Goal: Find specific fact: Find specific fact

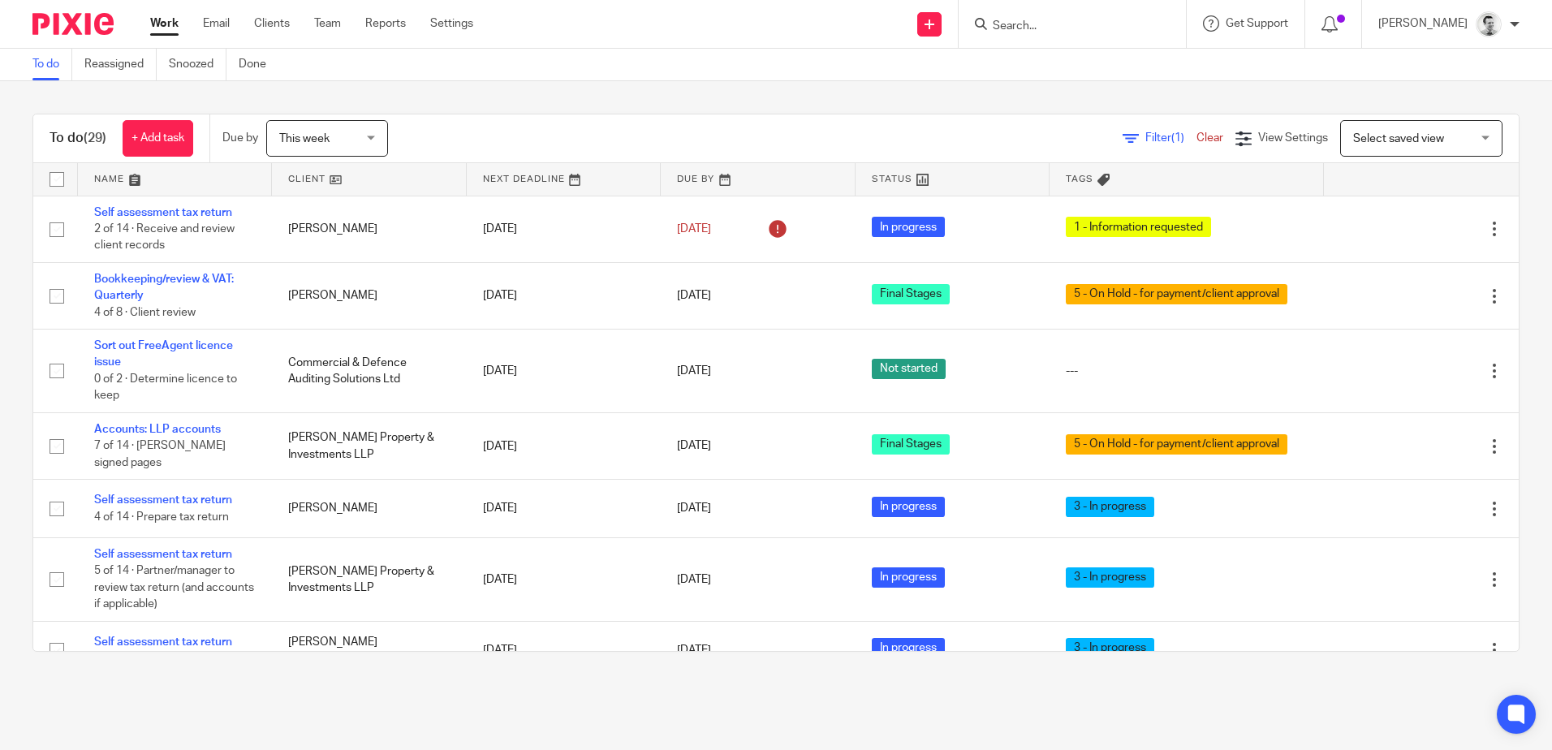
click at [1040, 22] on input "Search" at bounding box center [1064, 26] width 146 height 15
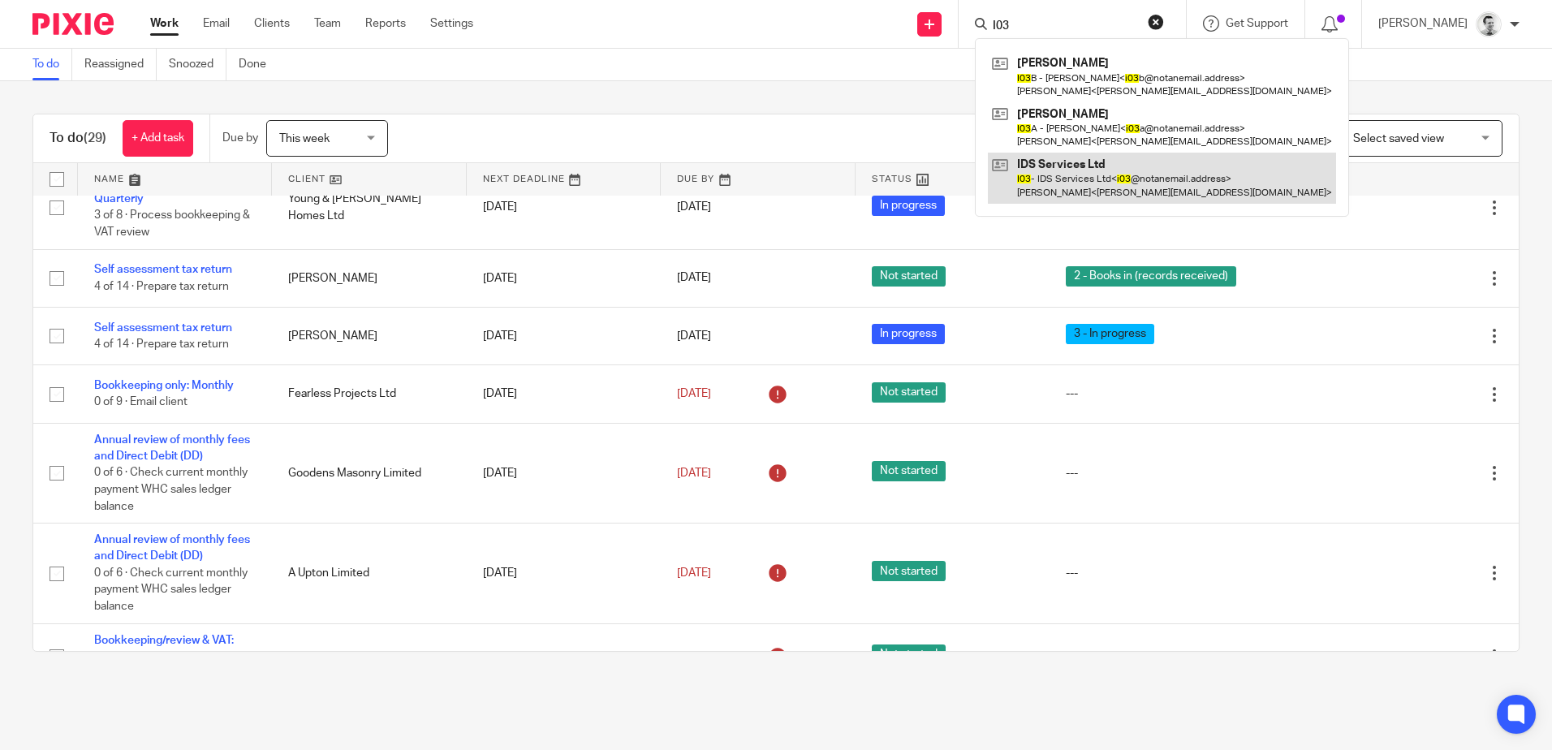
type input "I03"
click at [1067, 185] on link at bounding box center [1162, 178] width 348 height 50
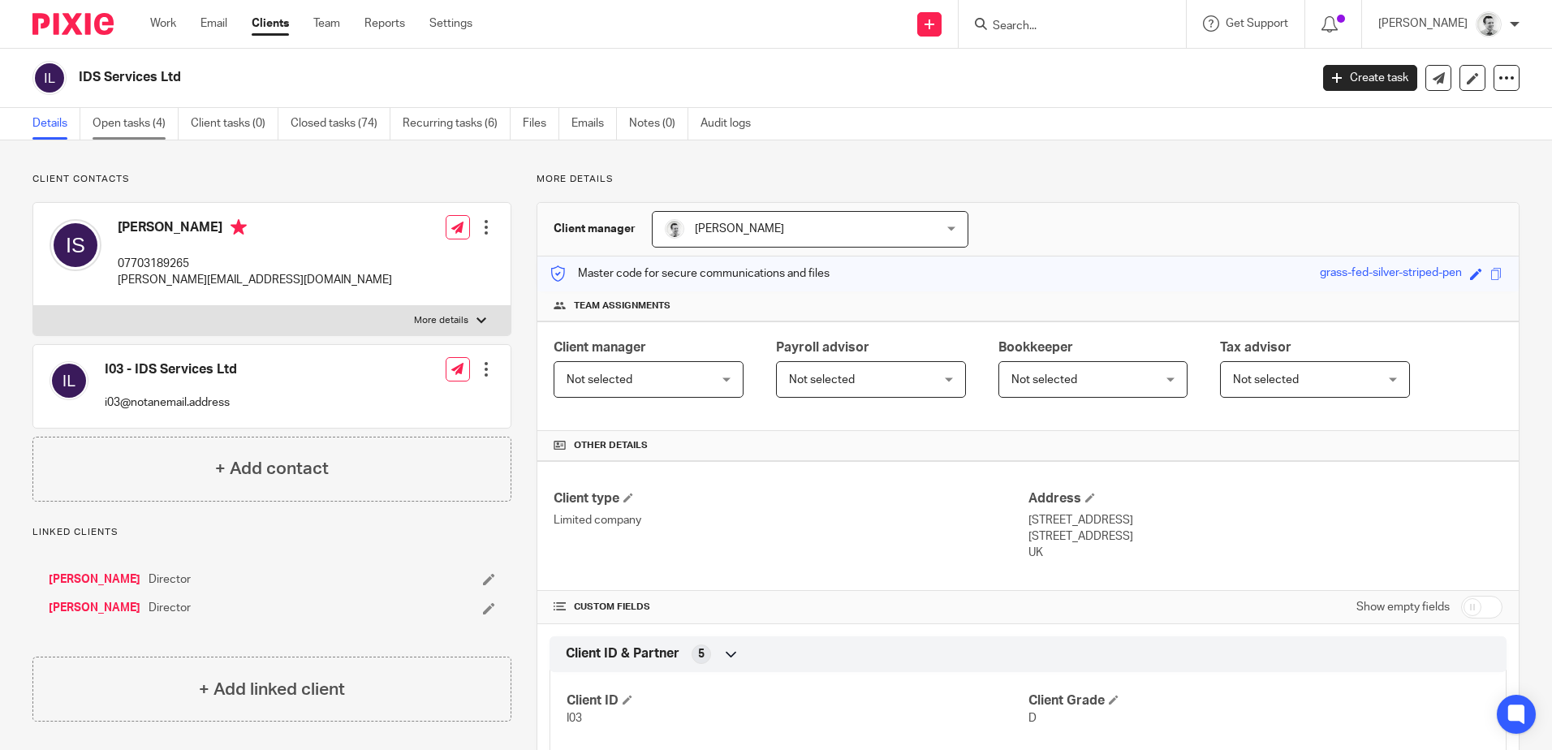
click at [114, 127] on link "Open tasks (4)" at bounding box center [136, 124] width 86 height 32
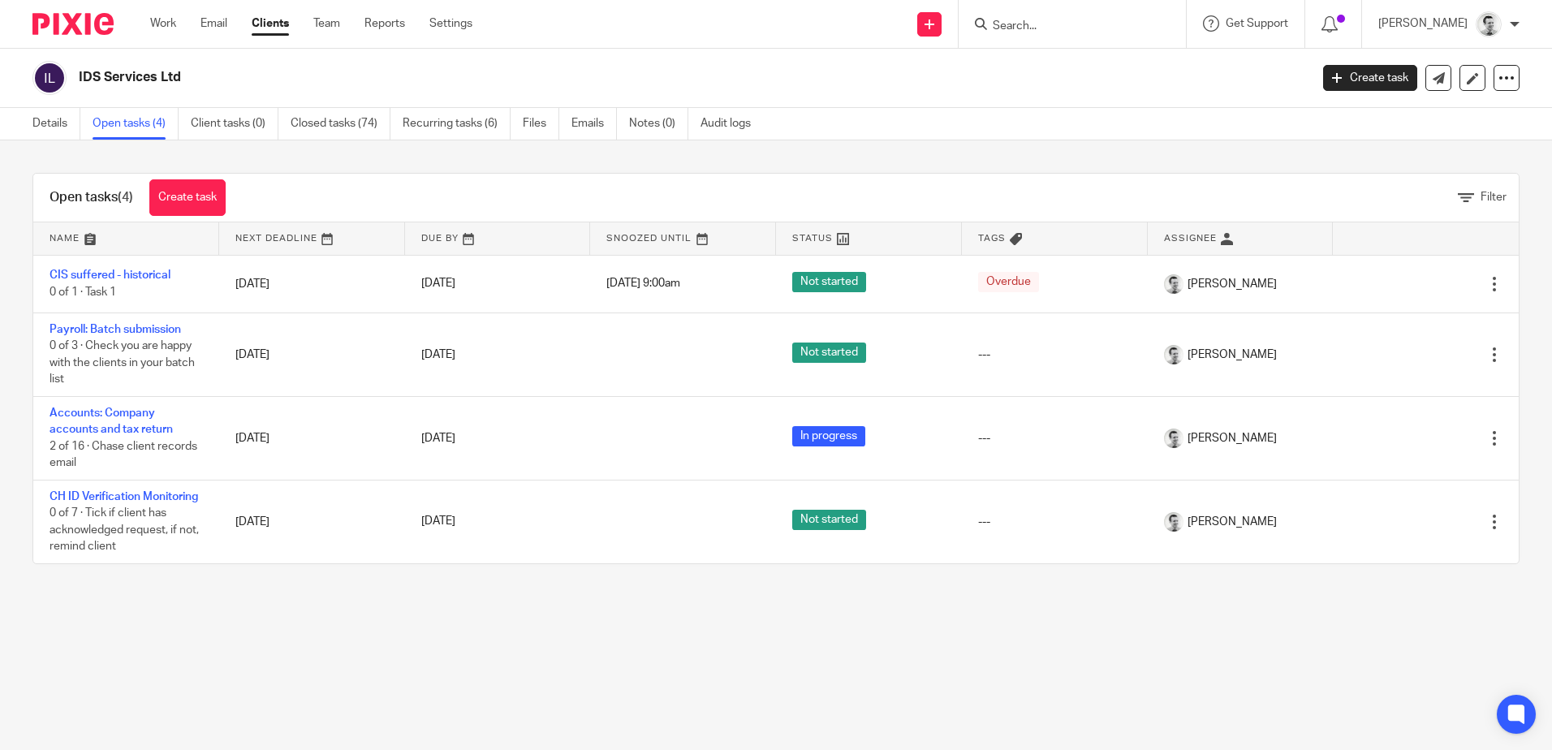
click at [2, 127] on div "Details Open tasks (4) Client tasks (0) Closed tasks (74) Recurring tasks (6) F…" at bounding box center [395, 124] width 791 height 32
click at [53, 133] on link "Details" at bounding box center [56, 124] width 48 height 32
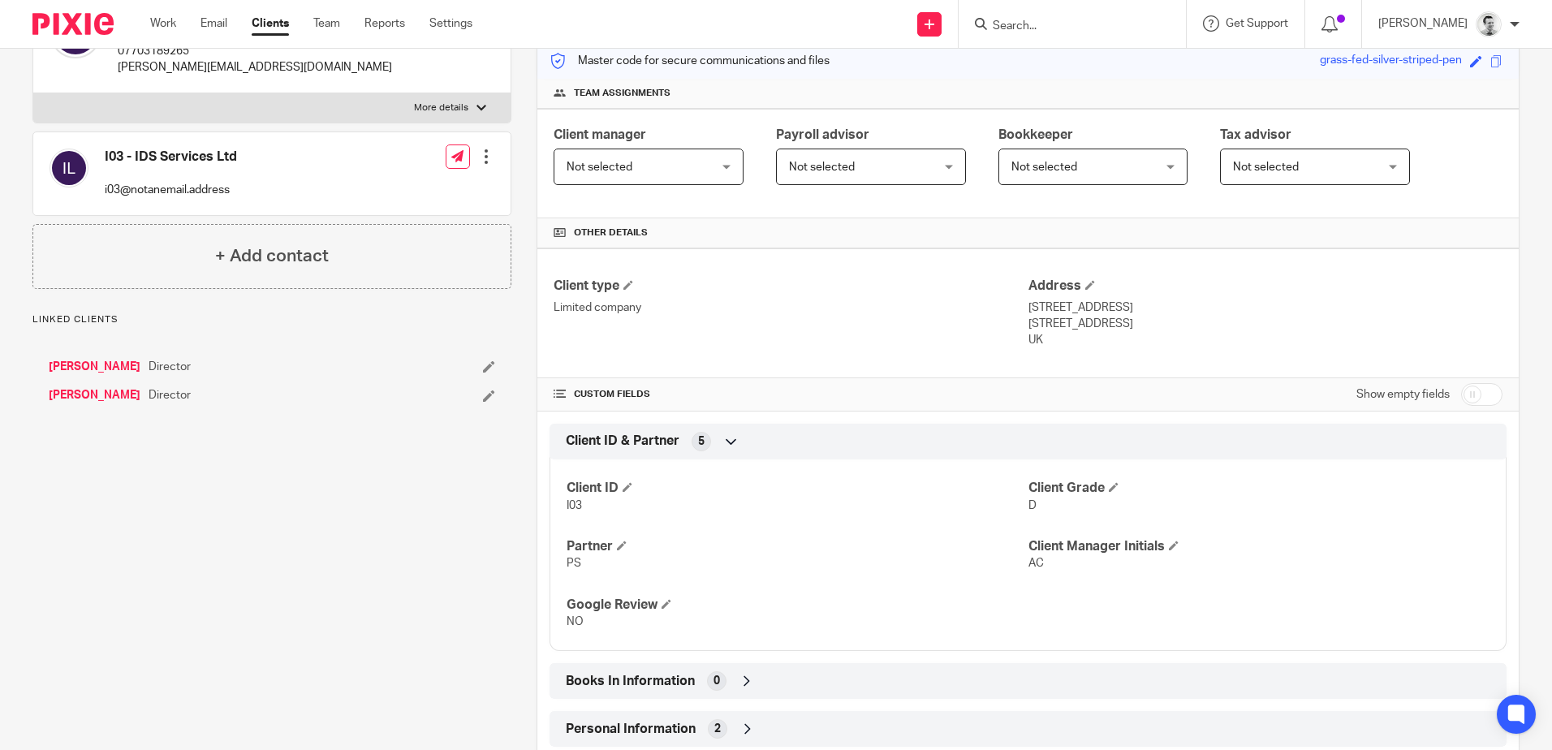
scroll to position [590, 0]
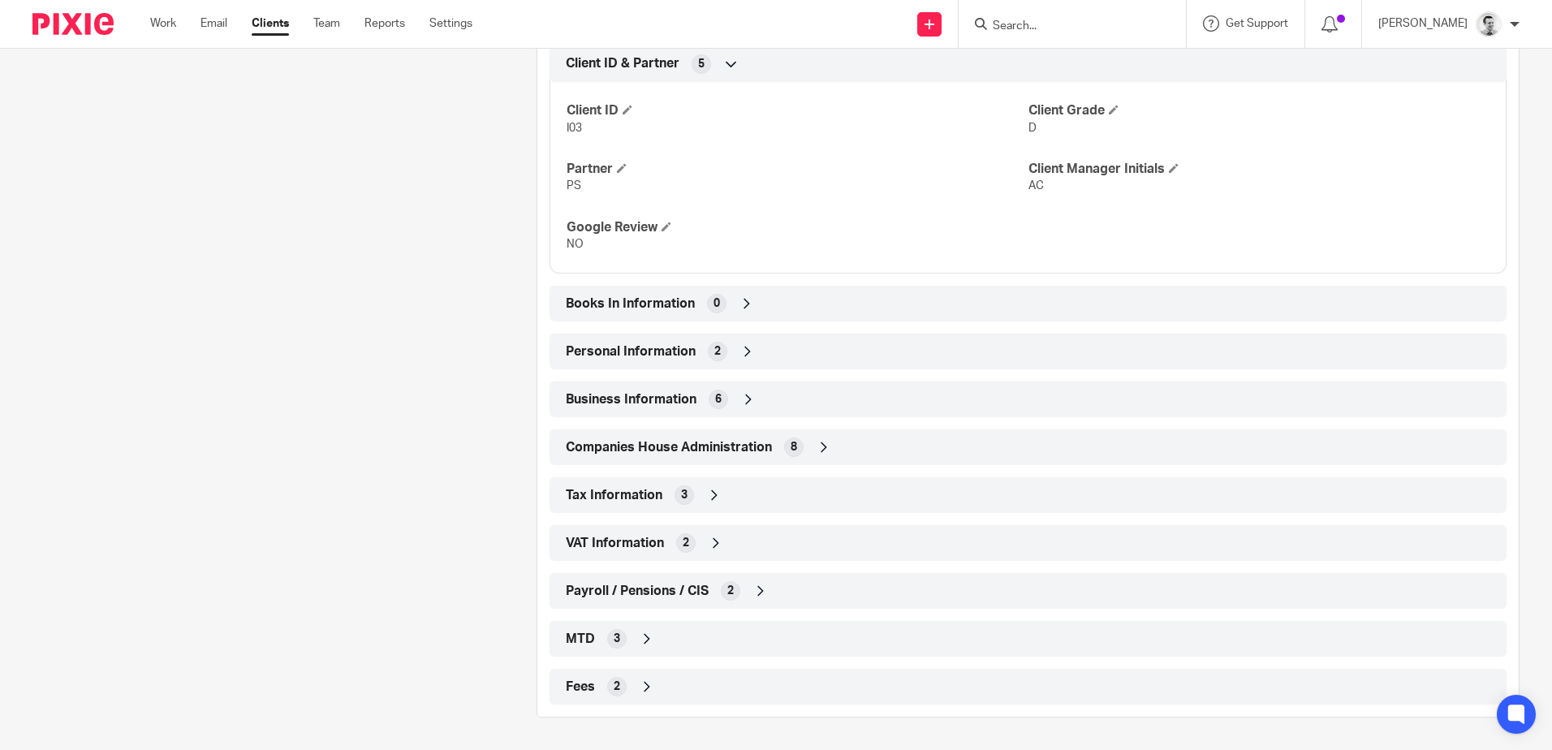
click at [720, 499] on div "Tax Information 3" at bounding box center [1028, 495] width 933 height 28
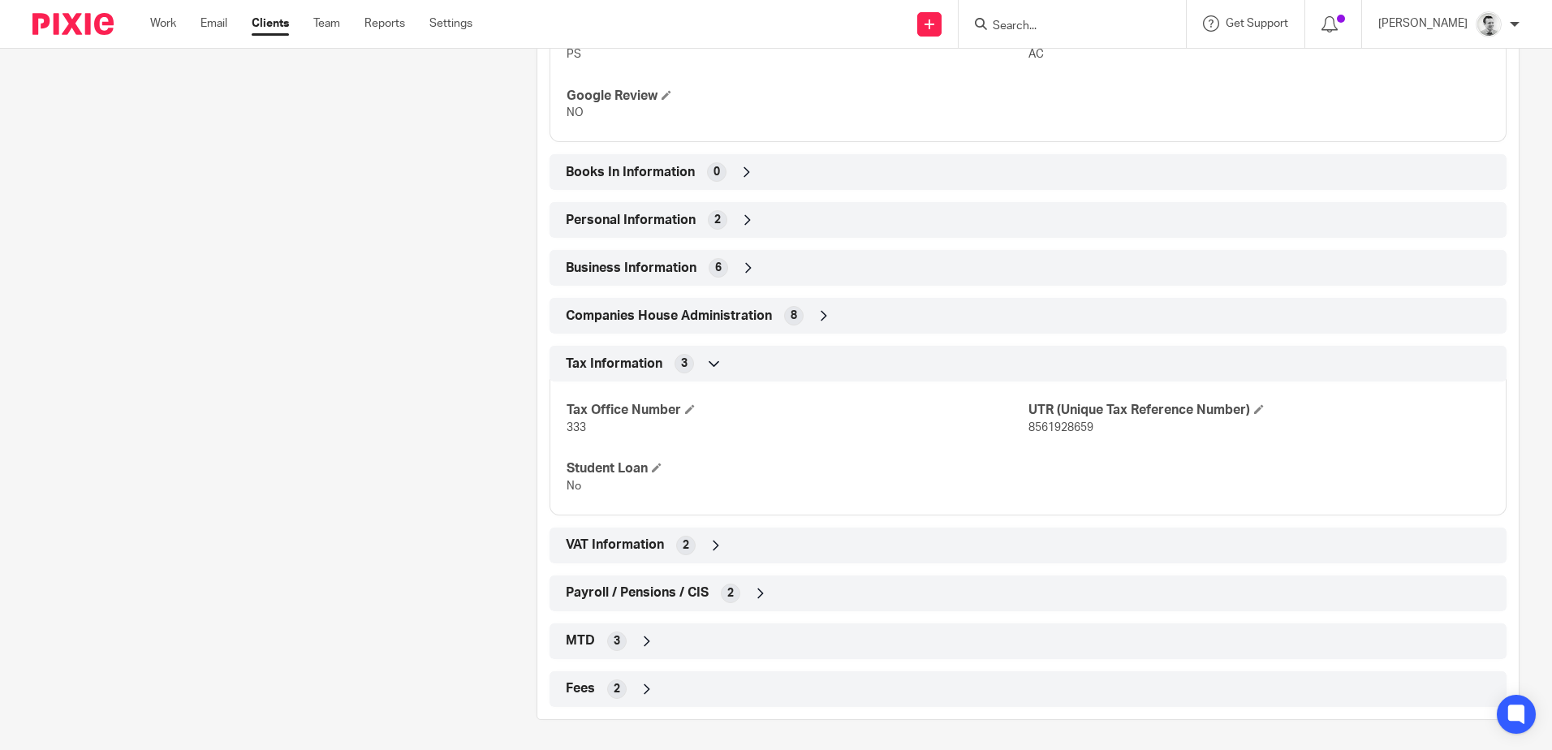
scroll to position [724, 0]
click at [850, 315] on div "Companies House Administration 8" at bounding box center [1028, 313] width 933 height 28
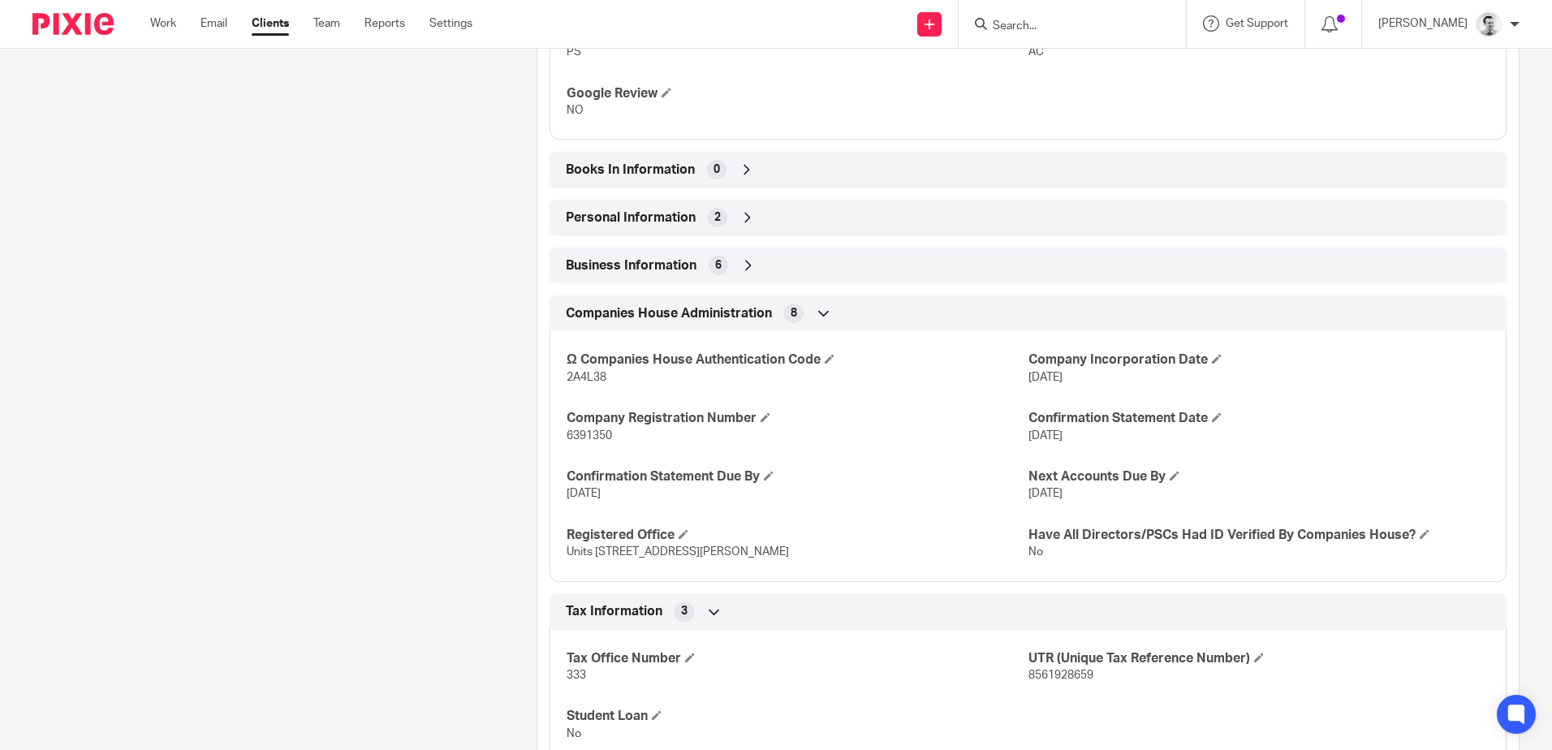
click at [584, 435] on span "6391350" at bounding box center [589, 435] width 45 height 11
copy span "6391350"
